Goal: Task Accomplishment & Management: Use online tool/utility

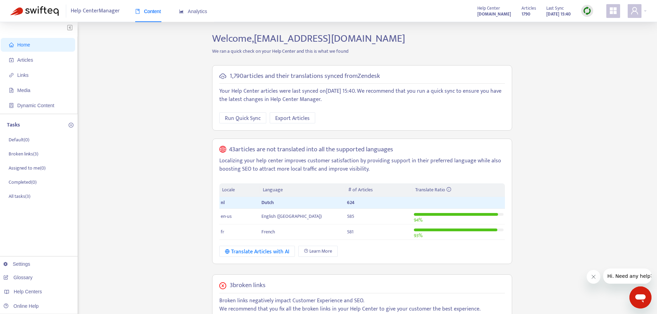
click at [588, 12] on img at bounding box center [587, 11] width 9 height 9
click at [595, 35] on link "Full Sync" at bounding box center [599, 36] width 25 height 8
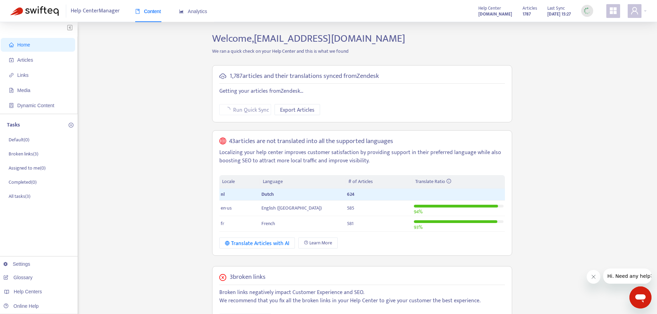
click at [122, 68] on div "Home Articles Links Media Dynamic Content Tasks Default ( 0 ) Broken links ( 3 …" at bounding box center [328, 253] width 636 height 442
click at [129, 59] on div "Home Articles Links Media Dynamic Content Tasks Default ( 0 ) Broken links ( 3 …" at bounding box center [328, 253] width 636 height 442
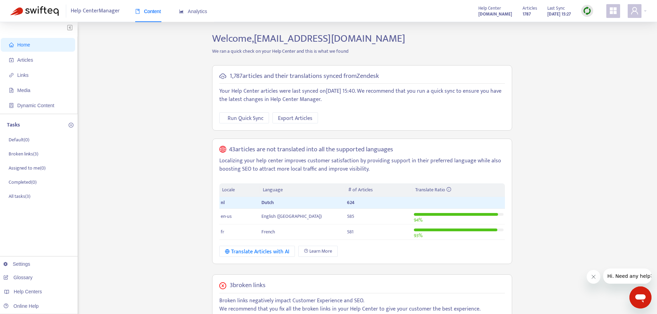
click at [87, 9] on span "Help Center Manager" at bounding box center [95, 10] width 49 height 13
click at [38, 101] on span "Dynamic Content" at bounding box center [39, 106] width 61 height 14
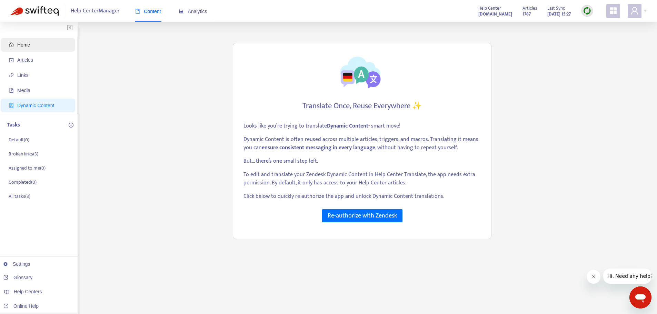
click at [36, 44] on span "Home" at bounding box center [39, 45] width 61 height 14
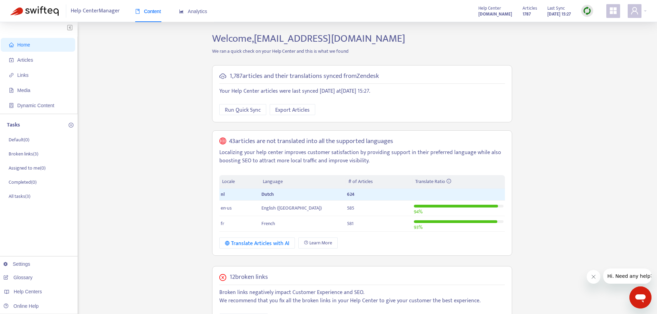
click at [610, 9] on icon "appstore" at bounding box center [613, 11] width 8 height 8
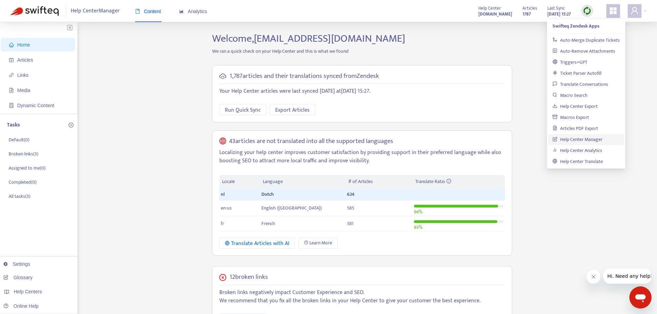
click at [636, 21] on div "Help Center Manager Content Analytics Help Center helpcenter.beatvenues.be Arti…" at bounding box center [328, 11] width 657 height 22
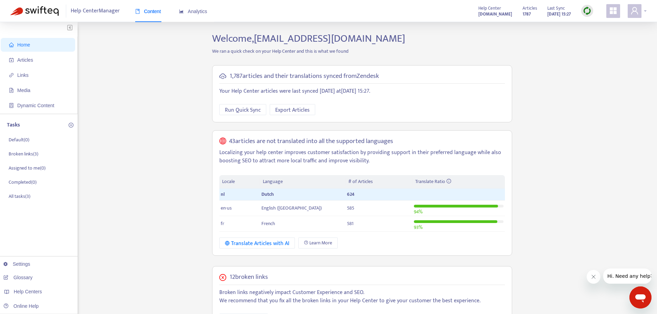
click at [636, 12] on icon "user" at bounding box center [634, 10] width 7 height 7
click at [485, 10] on strong "helpcenter.beatvenues.be" at bounding box center [495, 14] width 34 height 8
click at [614, 10] on icon "appstore" at bounding box center [613, 10] width 7 height 7
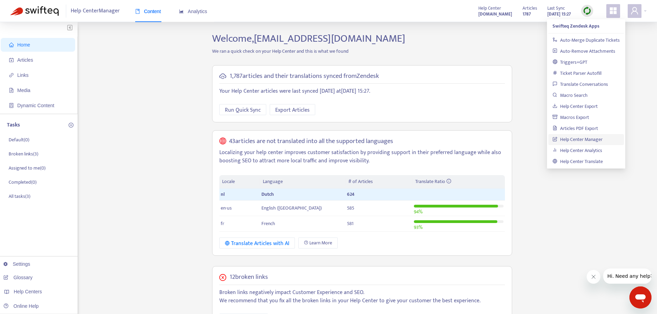
click at [603, 140] on link "Help Center Manager" at bounding box center [578, 140] width 50 height 8
click at [571, 139] on link "Help Center Manager" at bounding box center [578, 140] width 50 height 8
click at [188, 96] on div "Home Articles Links Media Dynamic Content Tasks Default ( 0 ) Broken links ( 3 …" at bounding box center [328, 253] width 636 height 442
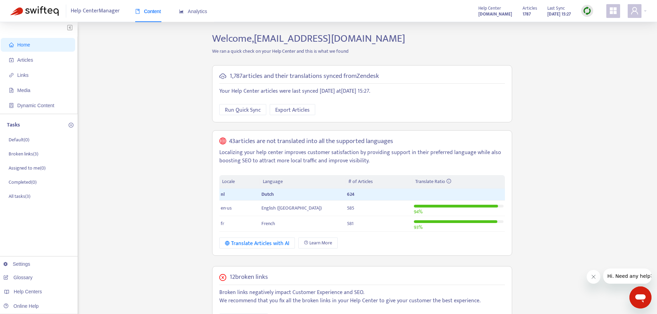
click at [31, 67] on ul "Home Articles Links Media Dynamic Content" at bounding box center [39, 75] width 78 height 77
click at [33, 58] on span "Articles" at bounding box center [39, 60] width 61 height 14
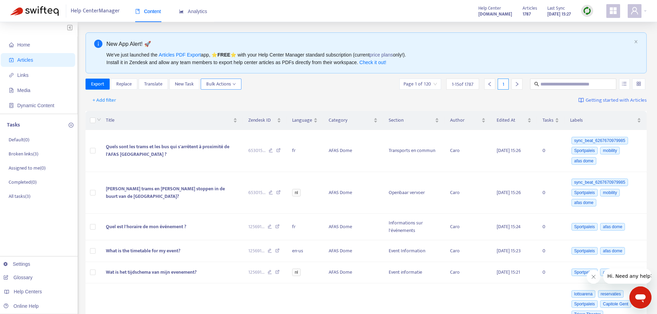
click at [225, 85] on span "Bulk Actions" at bounding box center [221, 84] width 30 height 8
click at [337, 100] on div "+ Add filter Getting started with Articles" at bounding box center [367, 100] width 562 height 16
click at [128, 88] on span "Replace" at bounding box center [124, 84] width 16 height 8
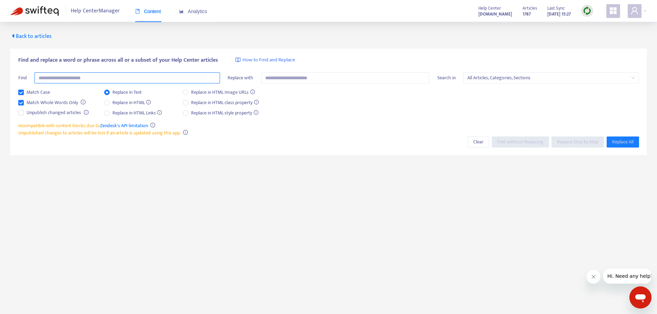
click at [70, 76] on input "text" at bounding box center [127, 77] width 186 height 11
type input "**********"
click at [516, 142] on span "Find without Replacing" at bounding box center [520, 142] width 46 height 8
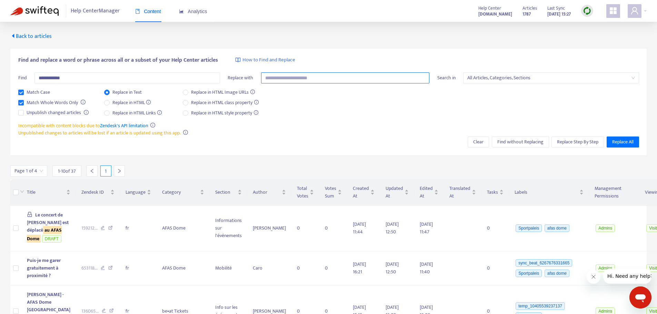
click at [300, 73] on input "text" at bounding box center [345, 77] width 169 height 11
click at [298, 80] on input "text" at bounding box center [345, 77] width 169 height 11
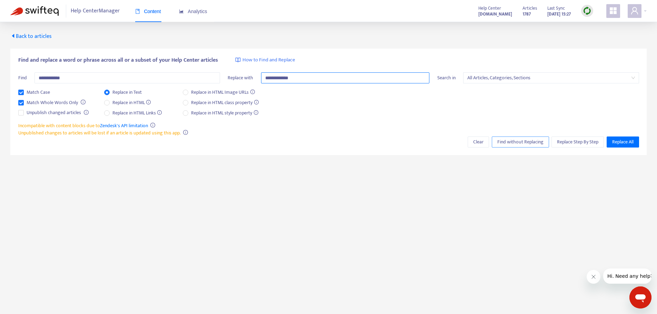
type input "**********"
click at [538, 144] on span "Find without Replacing" at bounding box center [520, 142] width 46 height 8
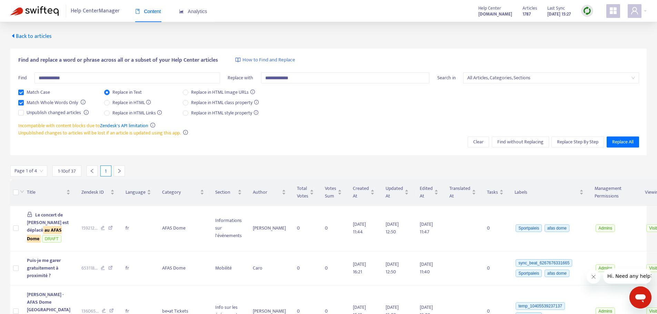
click at [341, 115] on div "Match Case Match Whole Words Only Unpublish changed articles Replace in Text Re…" at bounding box center [328, 105] width 621 height 33
click at [331, 117] on div "Match Case Match Whole Words Only Unpublish changed articles Replace in Text Re…" at bounding box center [328, 105] width 621 height 33
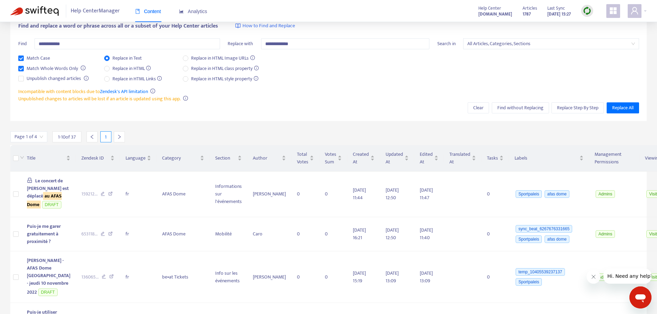
scroll to position [34, 0]
click at [336, 85] on div "Match Case Match Whole Words Only Unpublish changed articles Replace in Text Re…" at bounding box center [328, 70] width 621 height 33
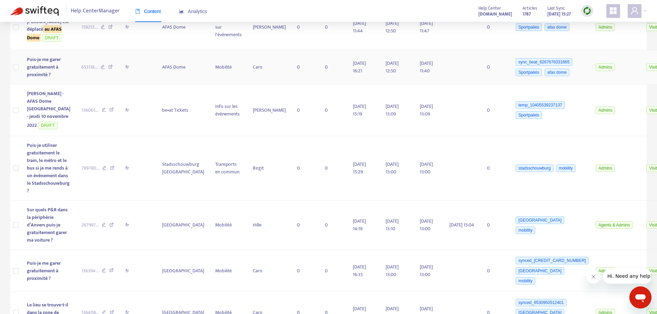
scroll to position [241, 0]
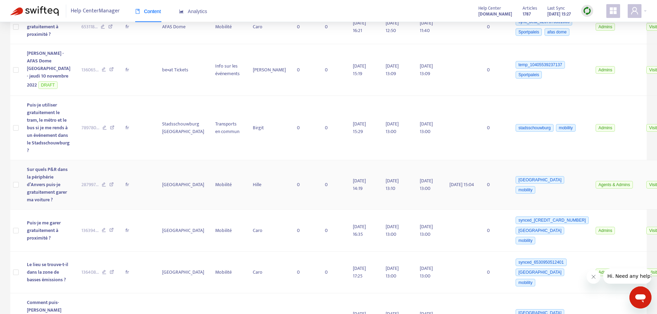
click at [42, 204] on span "Sur quels P&R dans la périphérie d’Anvers puis-je gratuitement garer ma voiture…" at bounding box center [47, 185] width 41 height 38
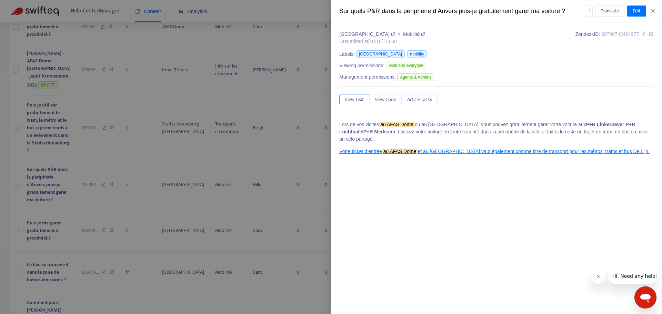
click at [295, 181] on div at bounding box center [331, 157] width 662 height 314
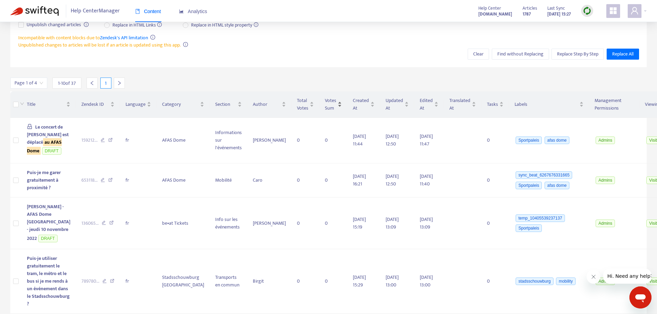
scroll to position [0, 0]
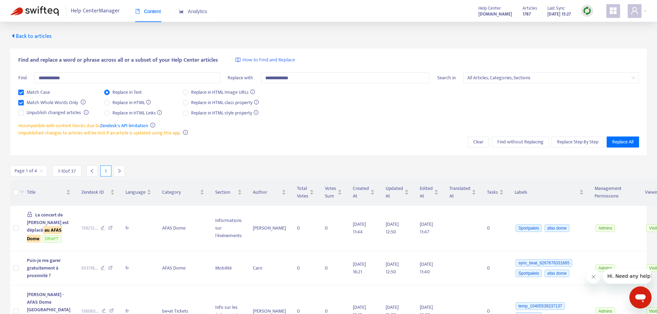
click at [422, 102] on div "Match Case Match Whole Words Only Unpublish changed articles Replace in Text Re…" at bounding box center [328, 105] width 621 height 33
click at [626, 144] on span "Replace All" at bounding box center [622, 142] width 21 height 8
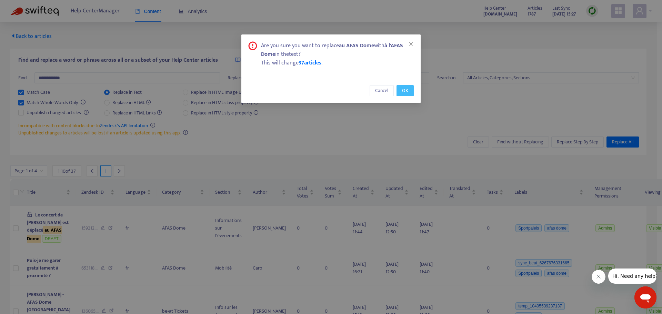
click at [404, 92] on span "OK" at bounding box center [405, 91] width 6 height 8
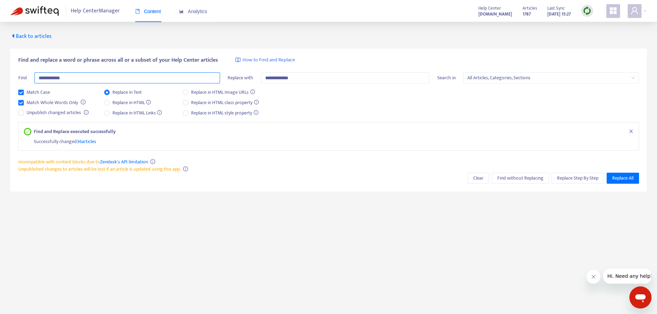
click at [57, 72] on input "**********" at bounding box center [127, 77] width 186 height 11
click at [42, 75] on input "**********" at bounding box center [127, 77] width 186 height 11
drag, startPoint x: 44, startPoint y: 77, endPoint x: 33, endPoint y: 78, distance: 11.1
click at [33, 78] on div "**********" at bounding box center [119, 80] width 202 height 16
type input "**********"
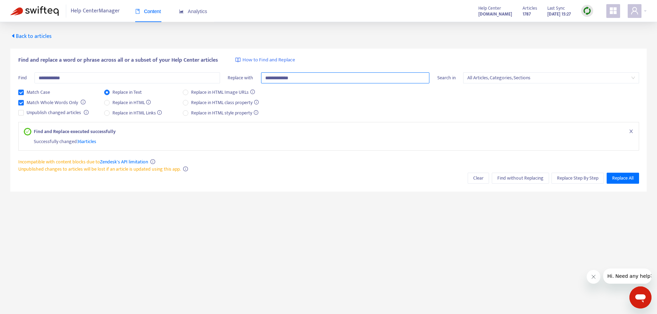
drag, startPoint x: 267, startPoint y: 76, endPoint x: 264, endPoint y: 77, distance: 3.6
click at [264, 77] on input "**********" at bounding box center [345, 77] width 169 height 11
click at [524, 179] on span "Find without Replacing" at bounding box center [520, 179] width 46 height 8
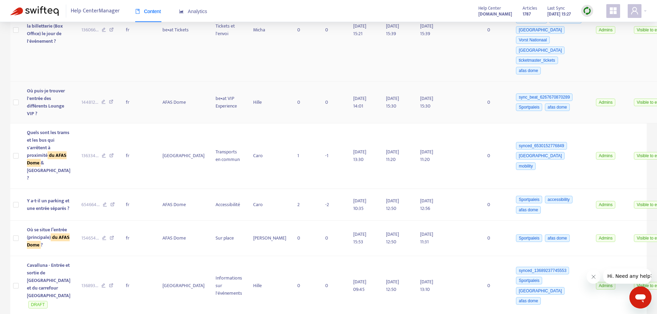
scroll to position [276, 0]
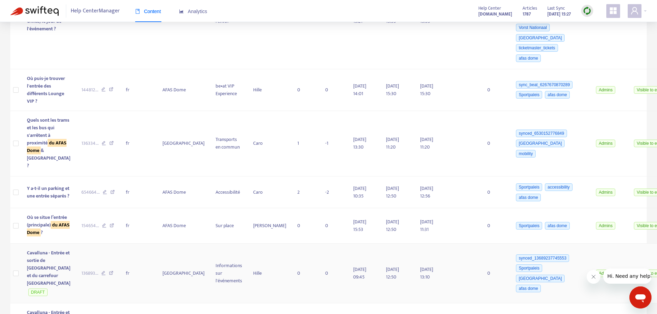
click at [44, 281] on span "Cavalluna - Entrée et sortie de Deurne et du carrefour AFAS Dome" at bounding box center [48, 268] width 43 height 38
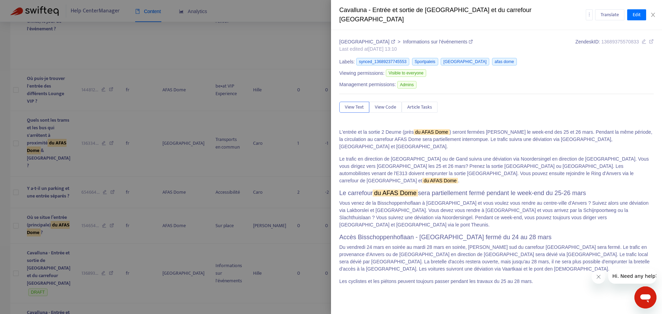
click at [214, 67] on div at bounding box center [331, 157] width 662 height 314
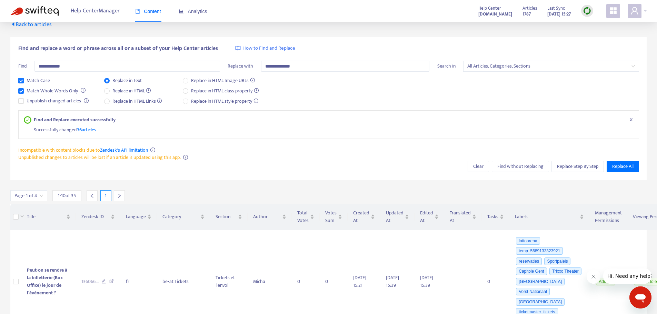
scroll to position [0, 0]
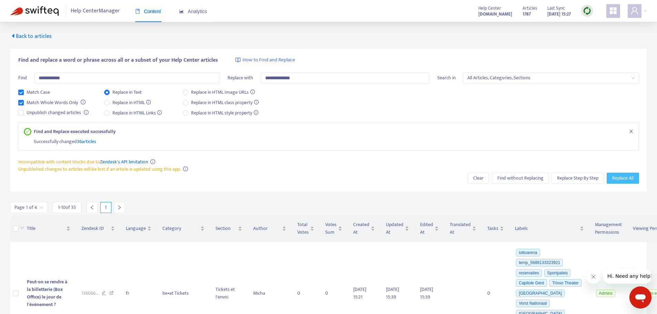
click at [626, 178] on span "Replace All" at bounding box center [622, 179] width 21 height 8
click at [271, 78] on input "**********" at bounding box center [345, 77] width 169 height 11
click at [273, 78] on input "**********" at bounding box center [345, 77] width 169 height 11
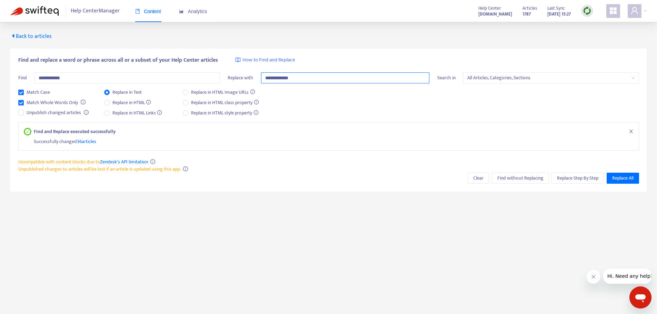
type input "**********"
click at [620, 177] on span "Replace All" at bounding box center [622, 179] width 21 height 8
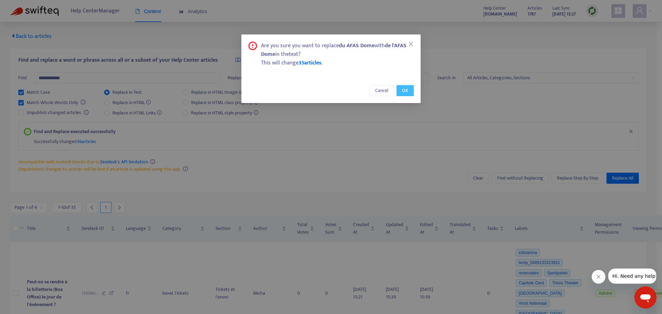
click at [406, 90] on span "OK" at bounding box center [405, 91] width 6 height 8
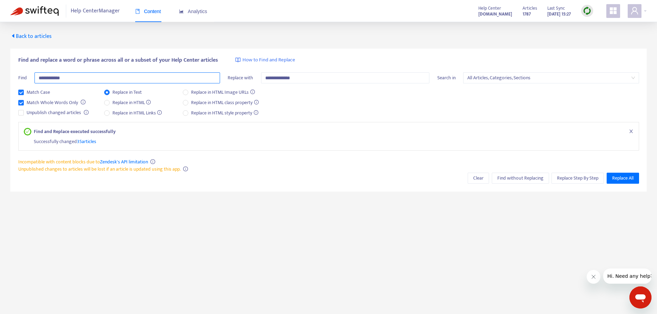
drag, startPoint x: 45, startPoint y: 75, endPoint x: 35, endPoint y: 76, distance: 10.1
click at [35, 76] on input "**********" at bounding box center [127, 77] width 186 height 11
type input "**********"
drag, startPoint x: 270, startPoint y: 78, endPoint x: 258, endPoint y: 78, distance: 12.1
click at [258, 78] on div "**********" at bounding box center [329, 80] width 202 height 16
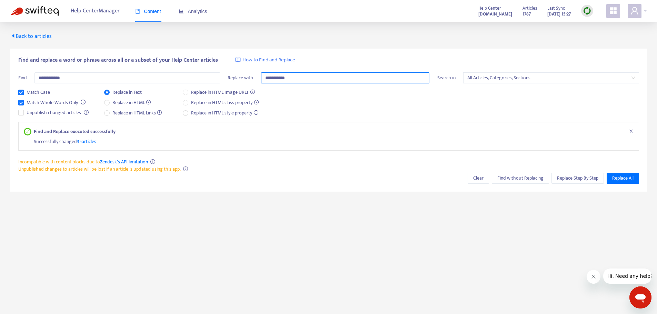
type input "**********"
click at [532, 108] on div "Match Case Match Whole Words Only Unpublish changed articles Replace in Text Re…" at bounding box center [328, 105] width 621 height 33
click at [521, 175] on span "Find without Replacing" at bounding box center [520, 179] width 46 height 8
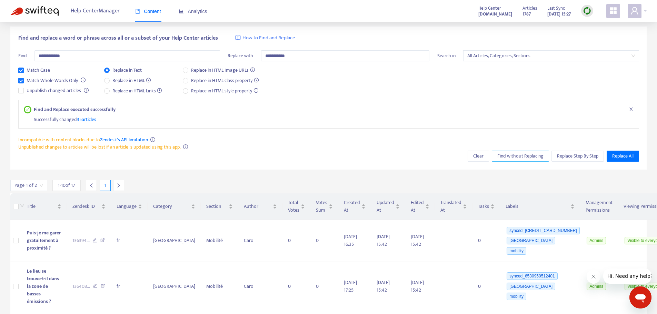
scroll to position [34, 0]
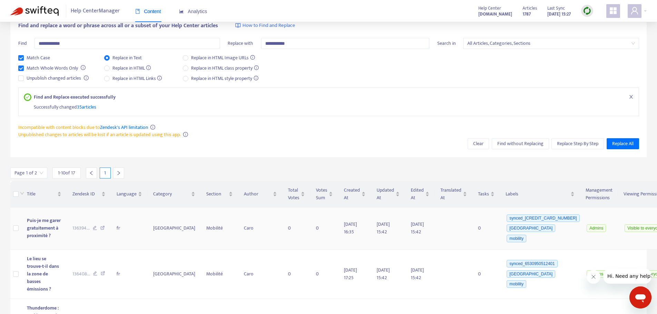
click at [37, 224] on span "Puis-je me garer gratuitement à proximité ?" at bounding box center [44, 228] width 34 height 23
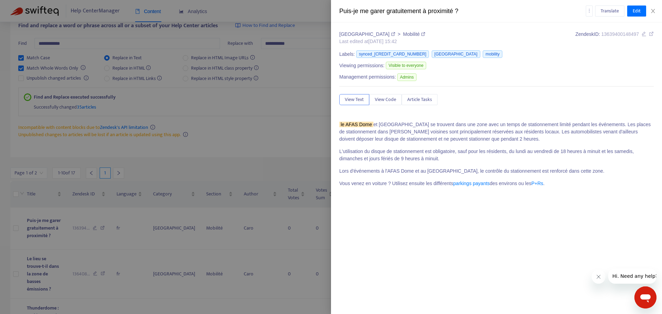
click at [292, 143] on div at bounding box center [331, 157] width 662 height 314
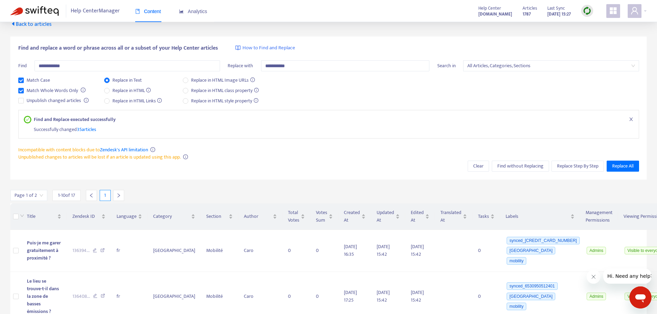
scroll to position [0, 0]
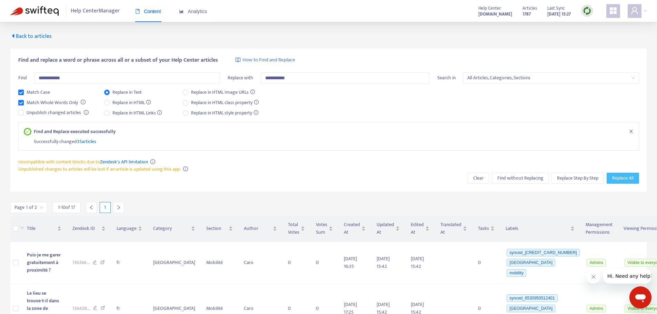
click at [624, 175] on span "Replace All" at bounding box center [622, 179] width 21 height 8
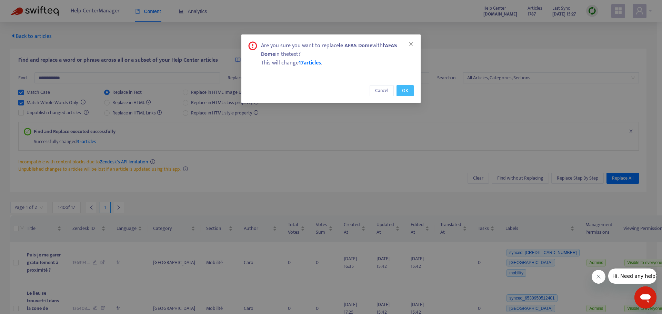
click at [413, 92] on button "OK" at bounding box center [405, 90] width 17 height 11
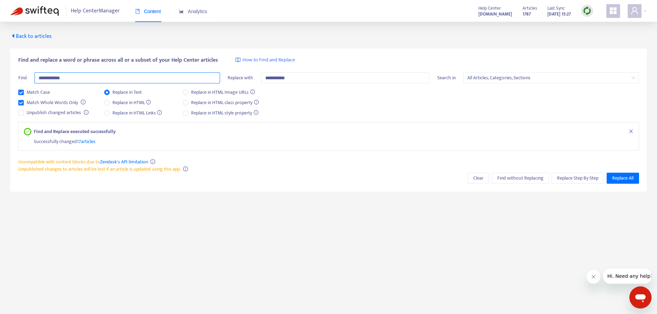
click at [75, 79] on input "**********" at bounding box center [127, 77] width 186 height 11
click at [79, 79] on input "**********" at bounding box center [127, 77] width 186 height 11
click at [41, 10] on img at bounding box center [34, 11] width 48 height 10
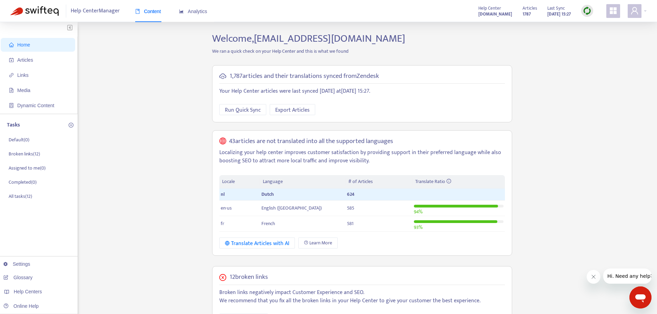
click at [152, 161] on div "Home Articles Links Media Dynamic Content Tasks Default ( 0 ) Broken links ( 12…" at bounding box center [328, 253] width 636 height 442
click at [34, 73] on span "Links" at bounding box center [39, 75] width 61 height 14
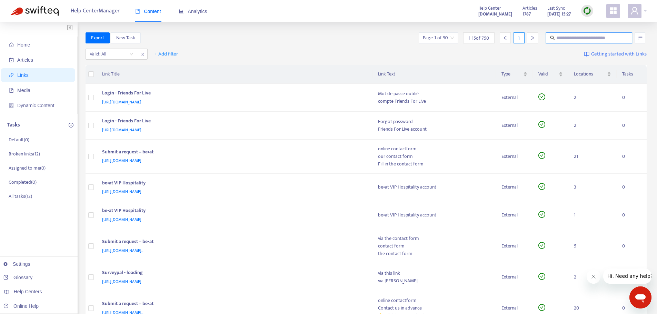
click at [582, 38] on input "text" at bounding box center [589, 38] width 66 height 8
type input "**********"
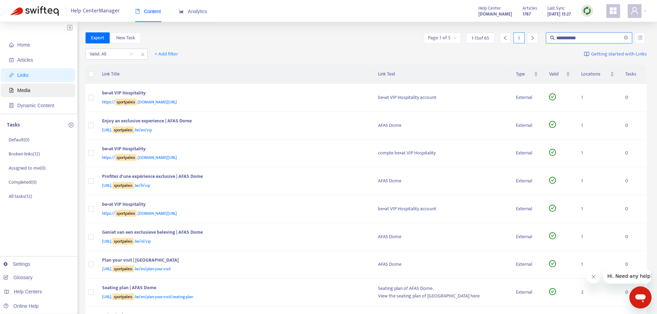
click at [32, 88] on span "Media" at bounding box center [39, 90] width 61 height 14
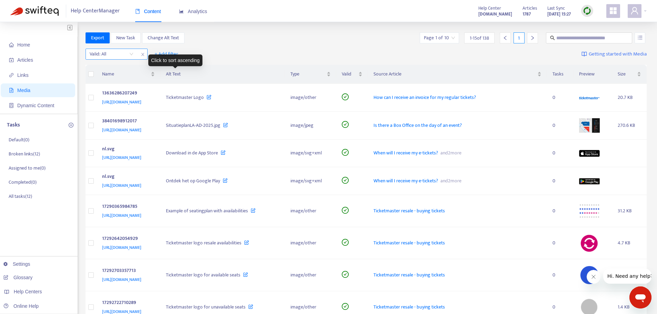
click at [111, 51] on input "search" at bounding box center [112, 54] width 44 height 10
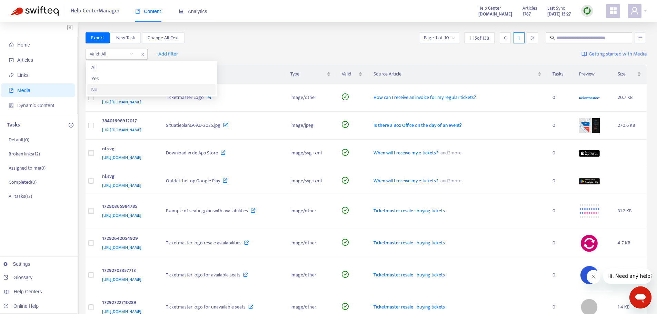
click at [108, 88] on div "No" at bounding box center [151, 90] width 120 height 8
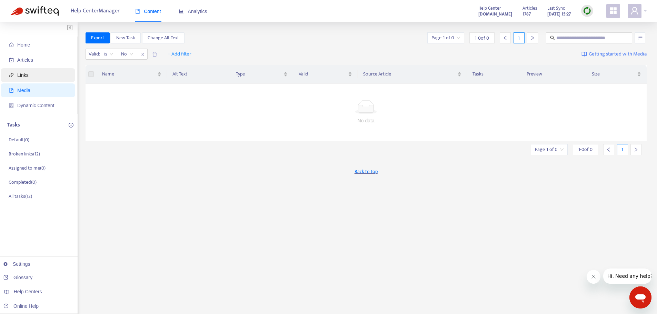
click at [39, 79] on span "Links" at bounding box center [39, 75] width 61 height 14
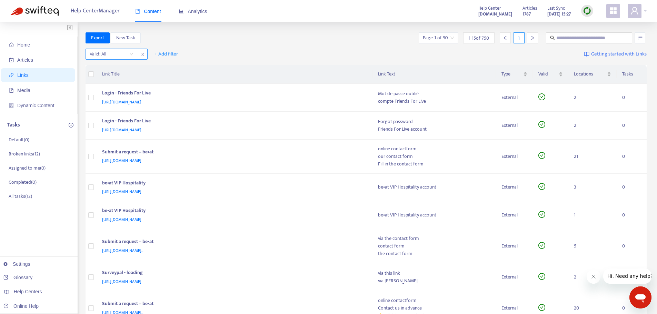
click at [107, 55] on input "search" at bounding box center [112, 54] width 44 height 10
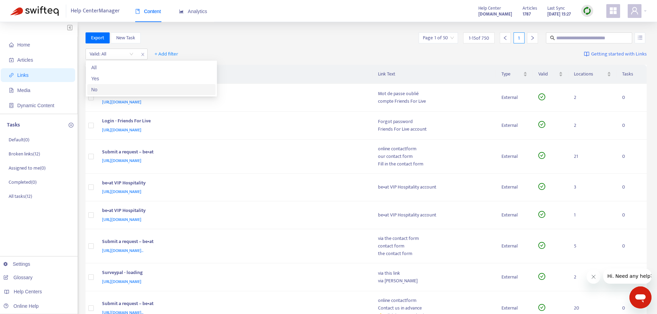
click at [112, 87] on div "No" at bounding box center [151, 90] width 120 height 8
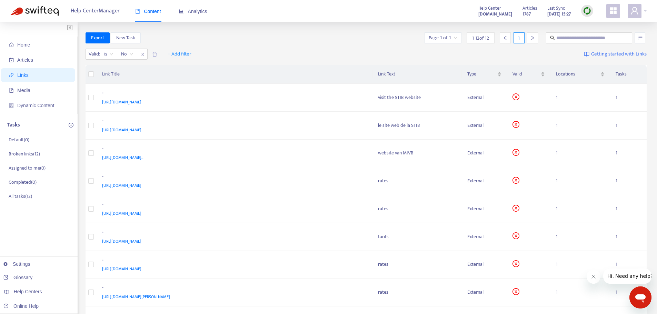
click at [279, 57] on div "Valid : is No No + Add filter Getting started with Links" at bounding box center [367, 55] width 562 height 19
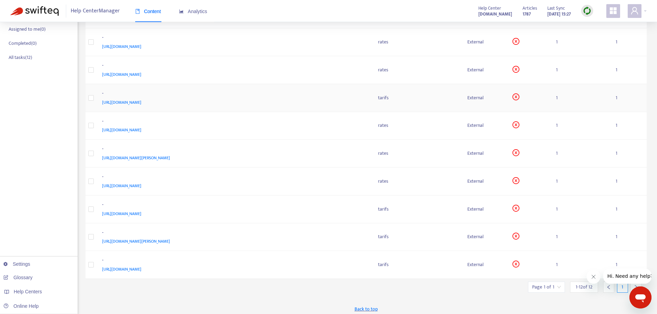
scroll to position [142, 0]
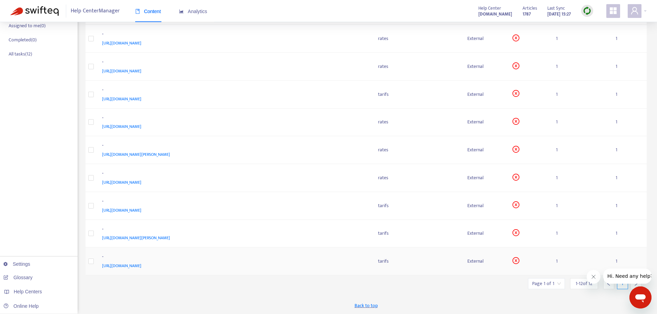
click at [141, 268] on span "https://www.interparking.be/fr-BE/find-parking/Hopland/" at bounding box center [121, 265] width 39 height 7
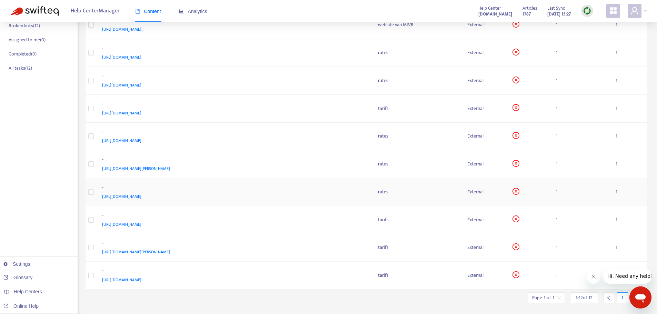
scroll to position [0, 0]
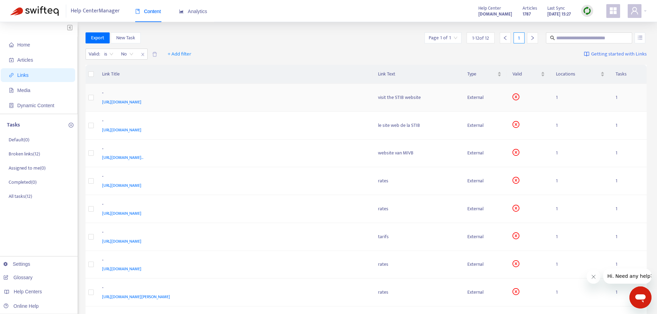
click at [340, 97] on div "-" at bounding box center [233, 93] width 262 height 9
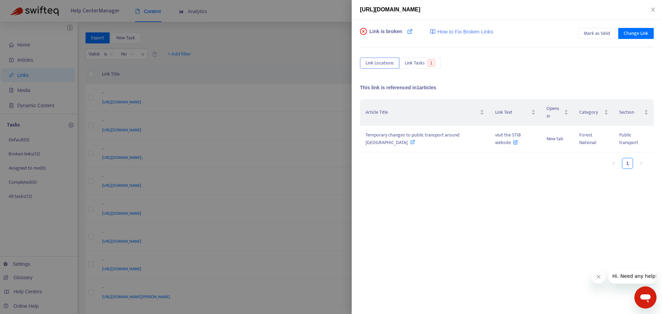
click at [319, 62] on div at bounding box center [331, 157] width 662 height 314
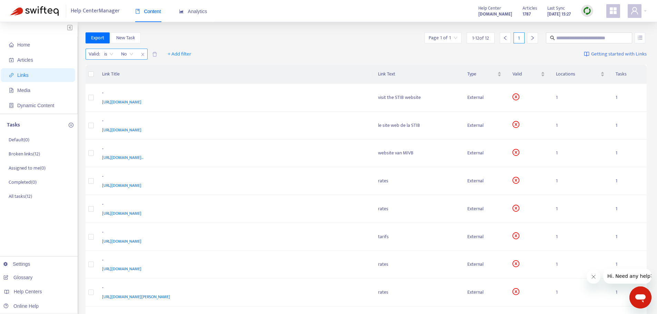
click at [141, 53] on icon "close" at bounding box center [143, 54] width 4 height 4
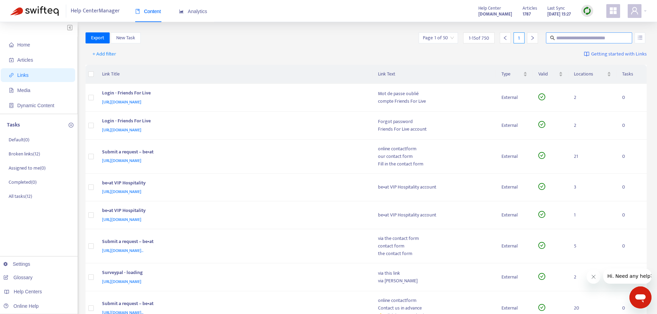
click at [576, 38] on input "text" at bounding box center [589, 38] width 66 height 8
type input "**********"
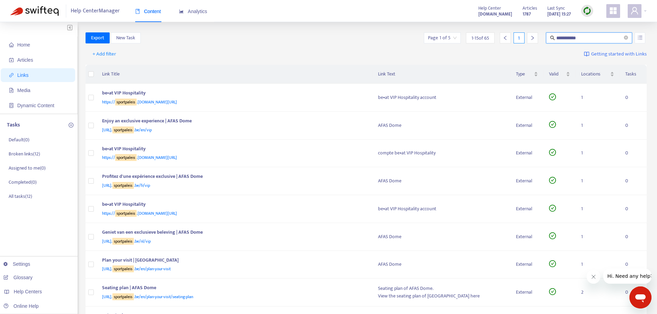
click at [324, 43] on div "**********" at bounding box center [367, 39] width 562 height 14
click at [299, 68] on th "Link Title" at bounding box center [235, 74] width 276 height 19
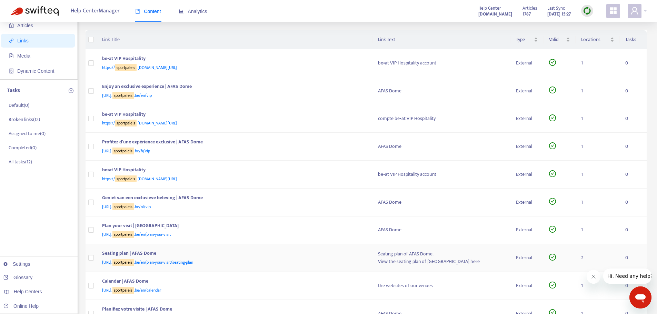
scroll to position [69, 0]
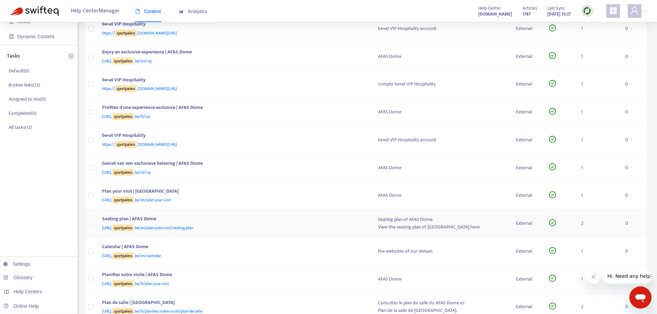
click at [244, 220] on div "Seating plan | AFAS Dome" at bounding box center [233, 219] width 262 height 9
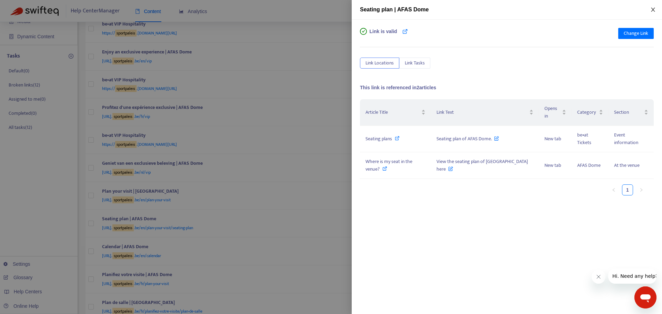
click at [649, 7] on button "Close" at bounding box center [653, 10] width 10 height 7
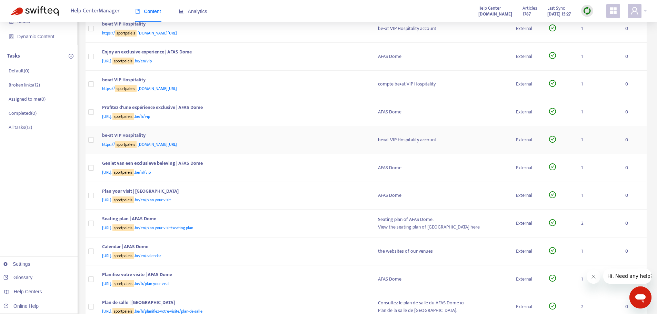
scroll to position [0, 0]
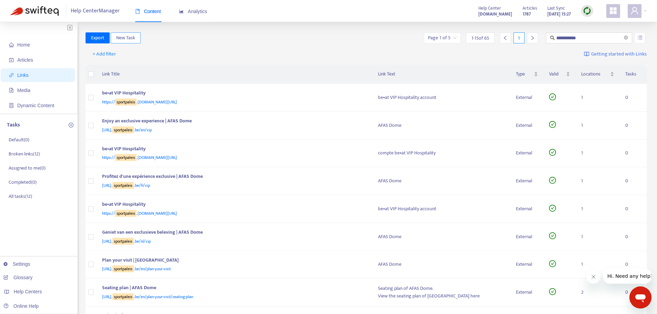
click at [132, 36] on span "New Task" at bounding box center [125, 38] width 19 height 8
click at [317, 49] on div "+ Add filter Getting started with Links" at bounding box center [367, 55] width 562 height 19
click at [640, 38] on icon "unordered-list" at bounding box center [640, 38] width 4 height 4
click at [172, 51] on div "+ Add filter Getting started with Links" at bounding box center [367, 55] width 562 height 19
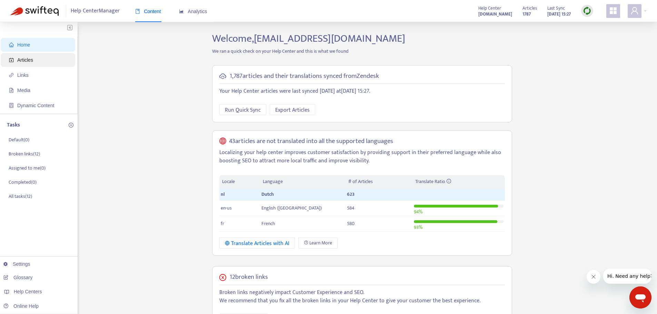
click at [19, 62] on span "Articles" at bounding box center [25, 60] width 16 height 6
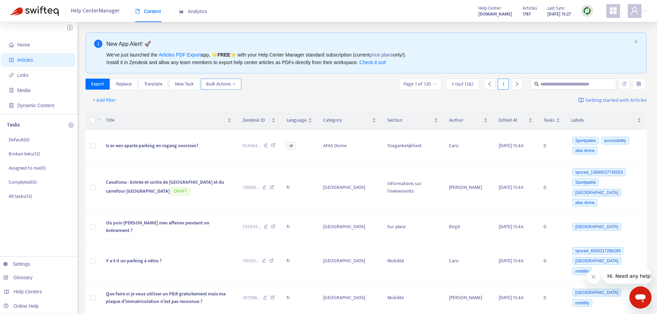
click at [234, 84] on icon "down" at bounding box center [233, 84] width 3 height 2
click at [119, 85] on span "Replace" at bounding box center [124, 84] width 16 height 8
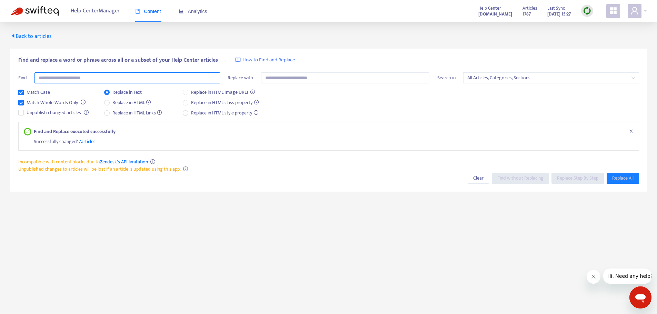
click at [73, 77] on input "text" at bounding box center [127, 77] width 186 height 11
type input "**********"
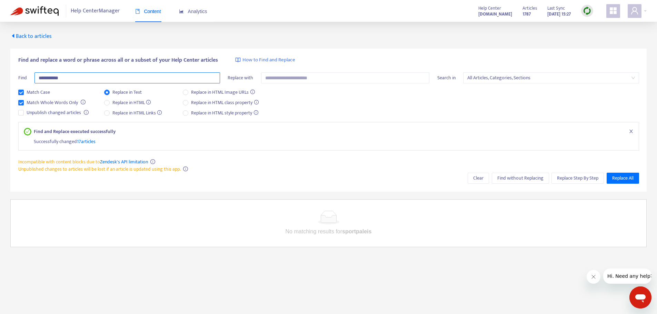
click at [73, 77] on input "**********" at bounding box center [127, 77] width 186 height 11
